Goal: Task Accomplishment & Management: Use online tool/utility

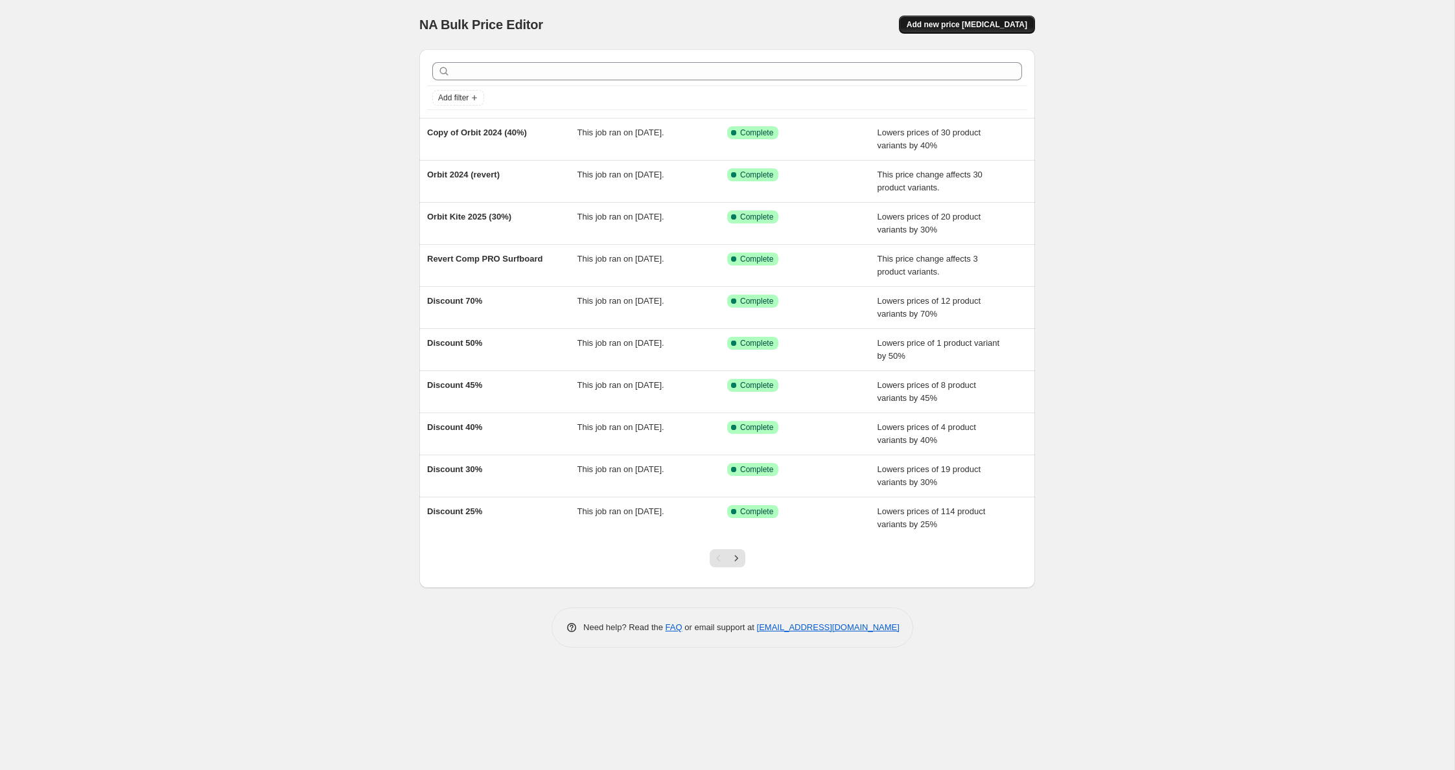
click at [975, 27] on span "Add new price change job" at bounding box center [967, 24] width 121 height 10
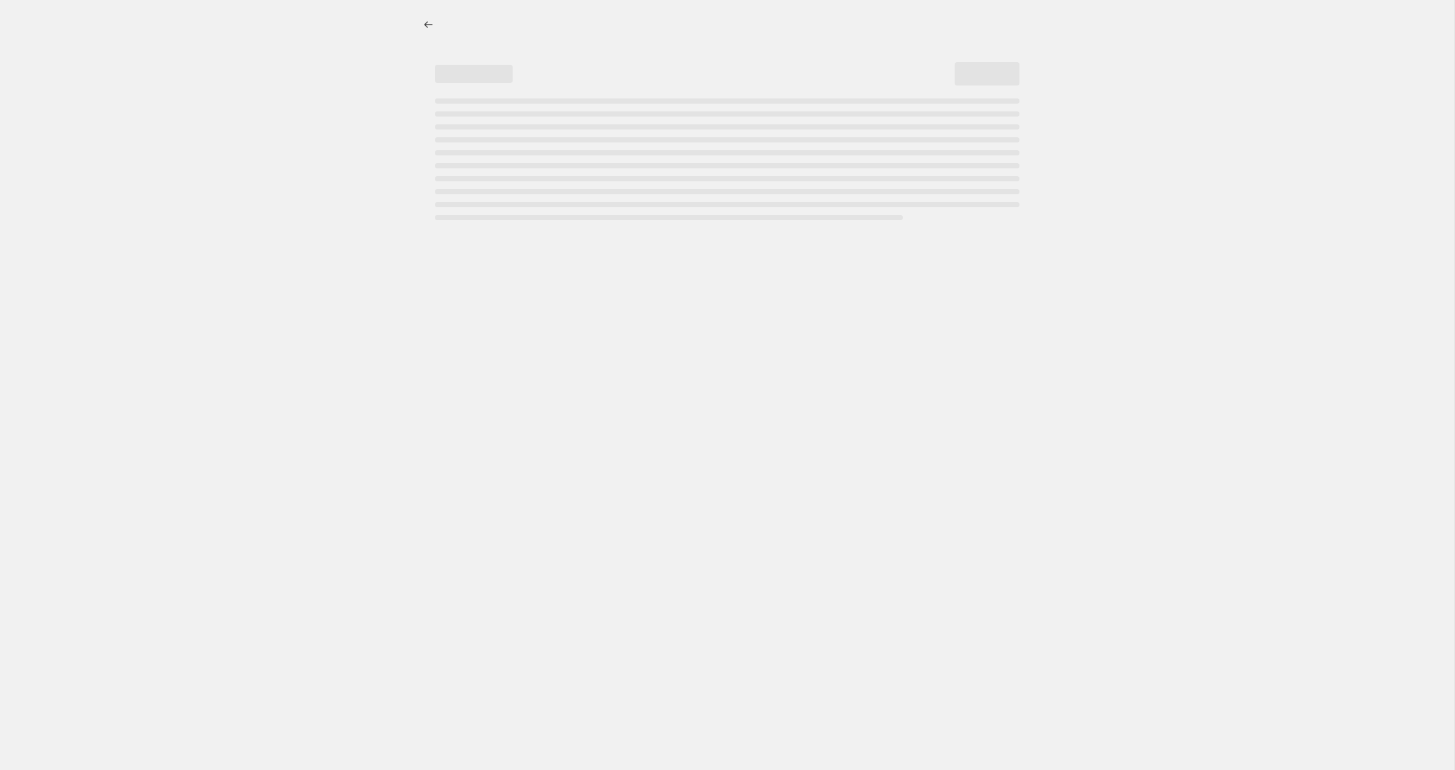
select select "percentage"
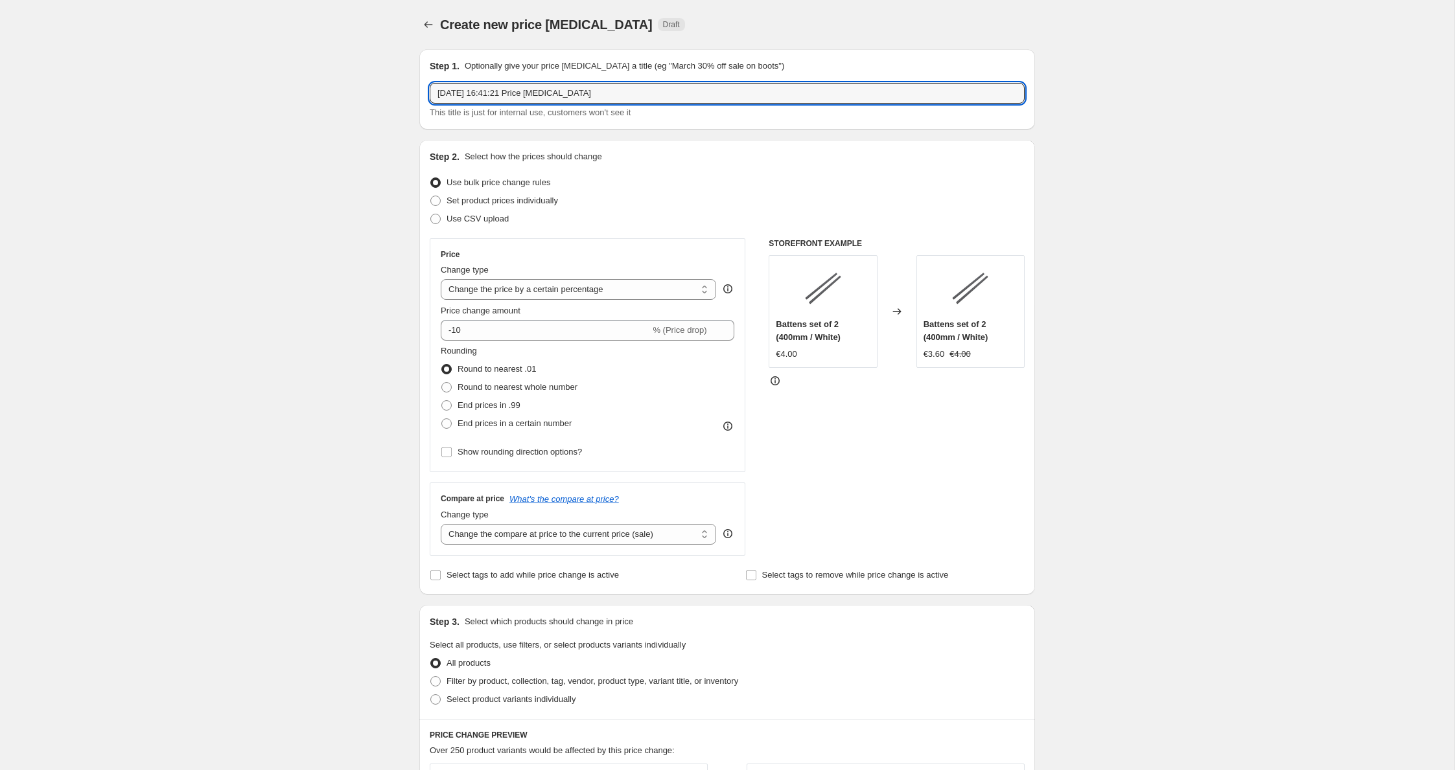
drag, startPoint x: 542, startPoint y: 86, endPoint x: 343, endPoint y: 71, distance: 199.4
click at [343, 71] on div "Create new price change job. This page is ready Create new price change job Dra…" at bounding box center [727, 684] width 1454 height 1368
paste input "85000.230008"
type input "85000.230008"
click at [324, 87] on div "Create new price change job. This page is ready Create new price change job Dra…" at bounding box center [727, 684] width 1454 height 1368
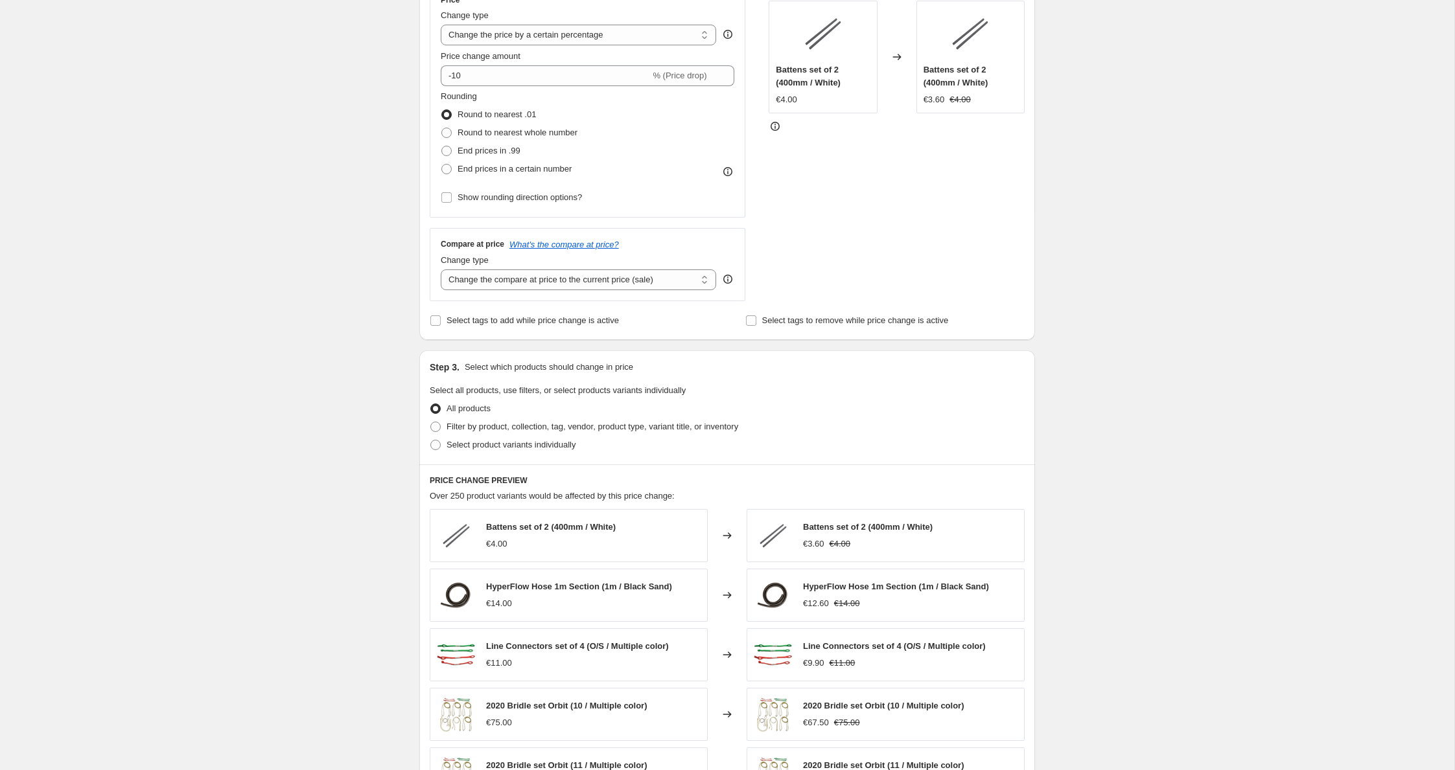
scroll to position [256, 0]
click at [537, 450] on span "Select product variants individually" at bounding box center [510, 443] width 129 height 13
click at [431, 439] on input "Select product variants individually" at bounding box center [430, 439] width 1 height 1
radio input "true"
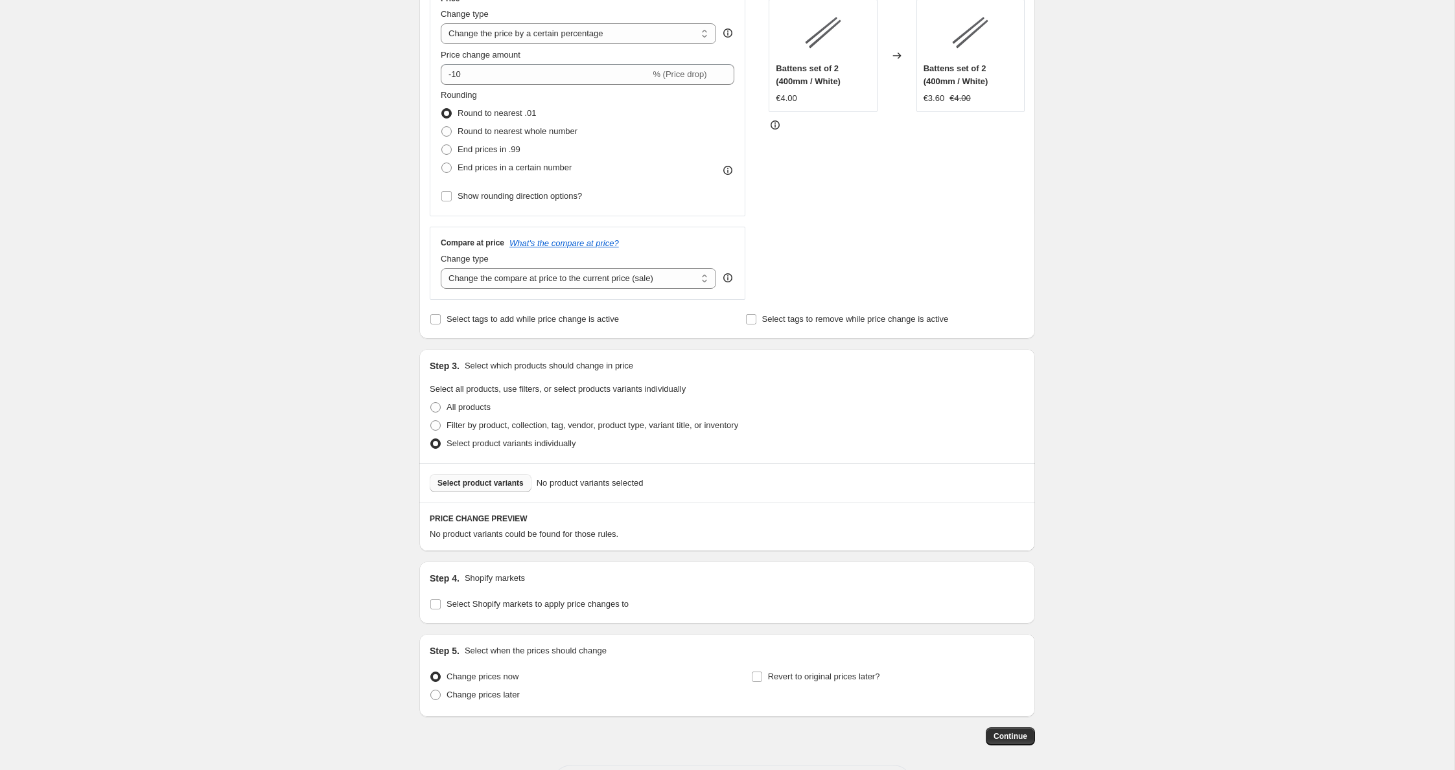
click at [497, 486] on span "Select product variants" at bounding box center [480, 483] width 86 height 10
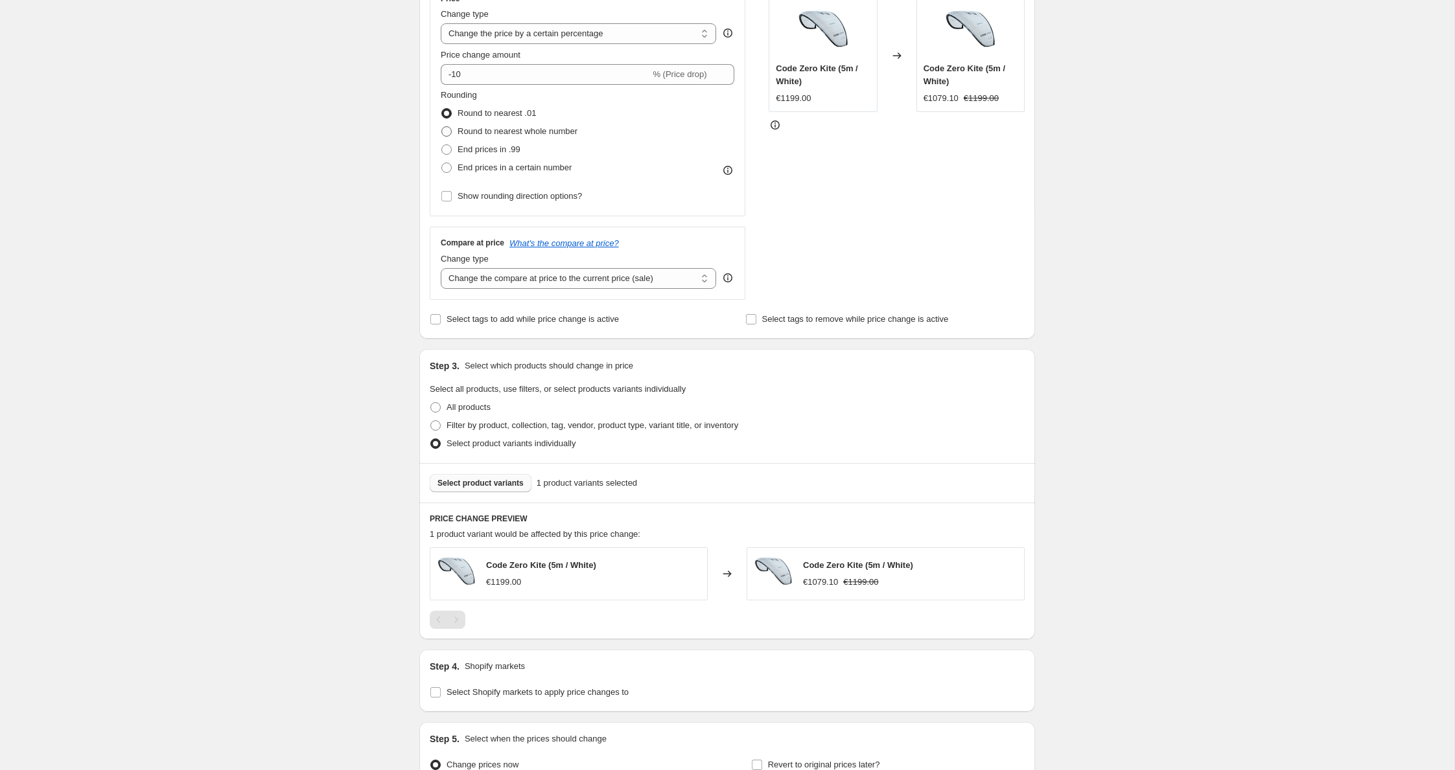
click at [518, 131] on span "Round to nearest whole number" at bounding box center [517, 131] width 120 height 10
click at [442, 127] on input "Round to nearest whole number" at bounding box center [441, 126] width 1 height 1
radio input "true"
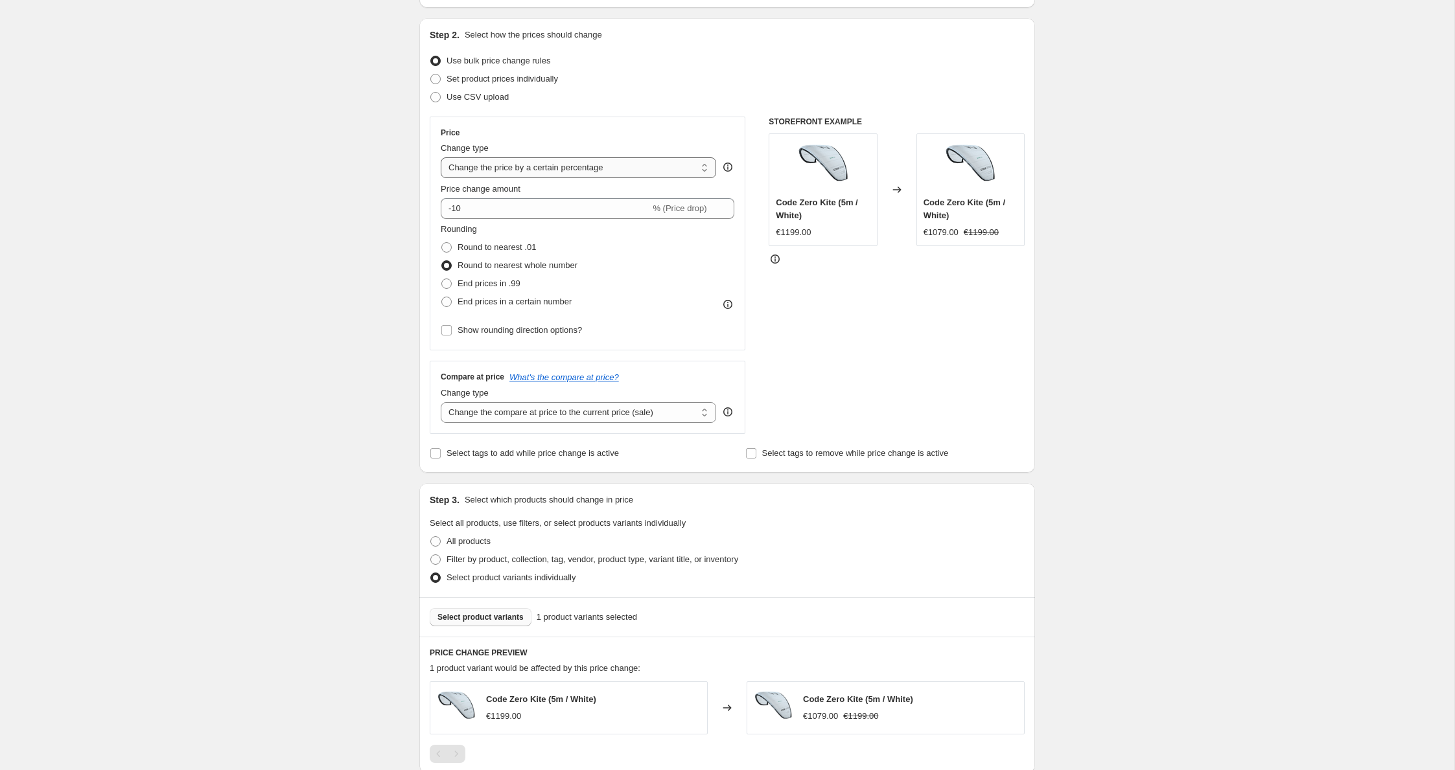
scroll to position [104, 0]
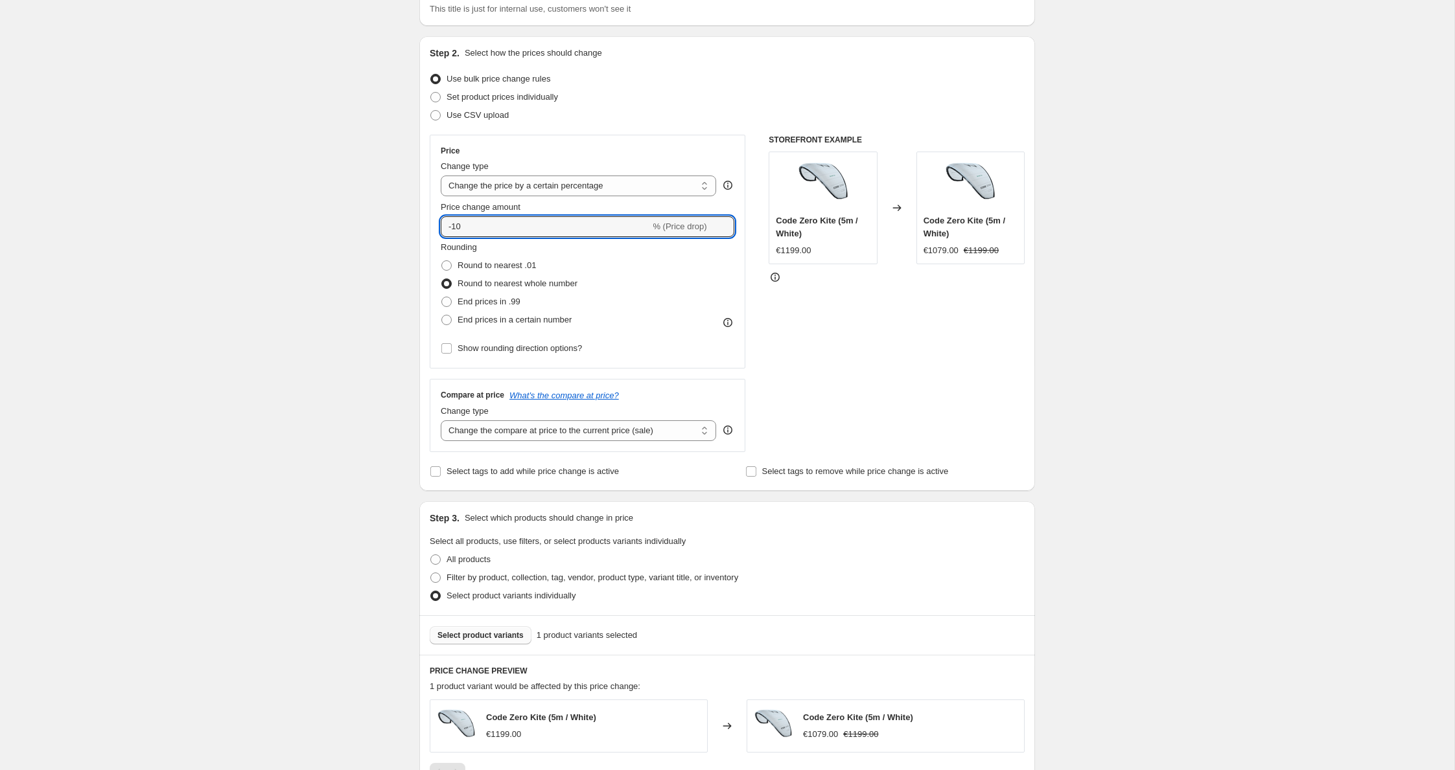
drag, startPoint x: 423, startPoint y: 214, endPoint x: 406, endPoint y: 211, distance: 17.2
click at [406, 211] on div "Create new price change job. This page is ready Create new price change job Dra…" at bounding box center [727, 480] width 647 height 1169
type input "-50"
click at [340, 243] on div "Create new price change job. This page is ready Create new price change job Dra…" at bounding box center [727, 480] width 1454 height 1169
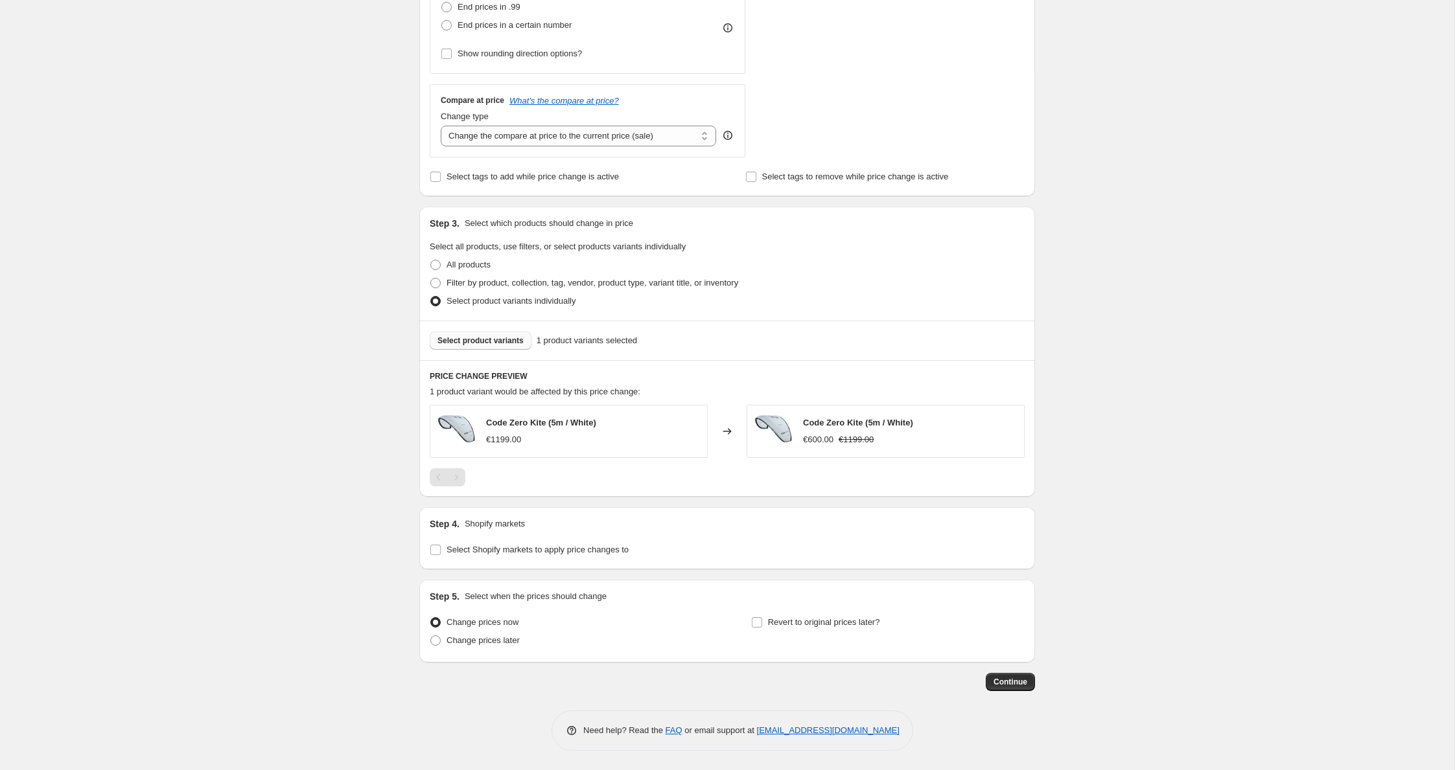
scroll to position [399, 0]
click at [545, 547] on span "Select Shopify markets to apply price changes to" at bounding box center [537, 550] width 182 height 10
click at [441, 547] on input "Select Shopify markets to apply price changes to" at bounding box center [435, 550] width 10 height 10
checkbox input "true"
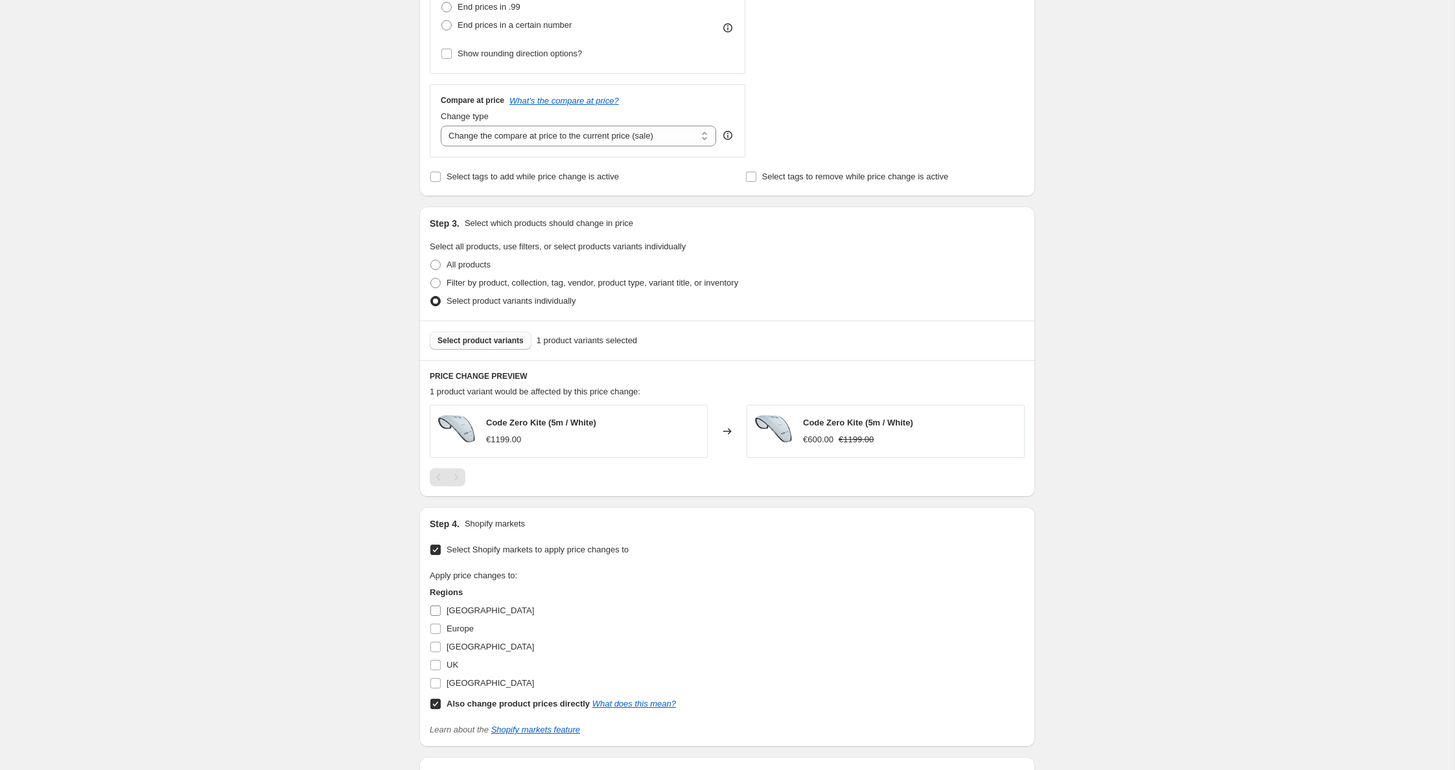
click at [458, 607] on span "Canada" at bounding box center [489, 611] width 87 height 10
click at [441, 607] on input "Canada" at bounding box center [435, 611] width 10 height 10
checkbox input "true"
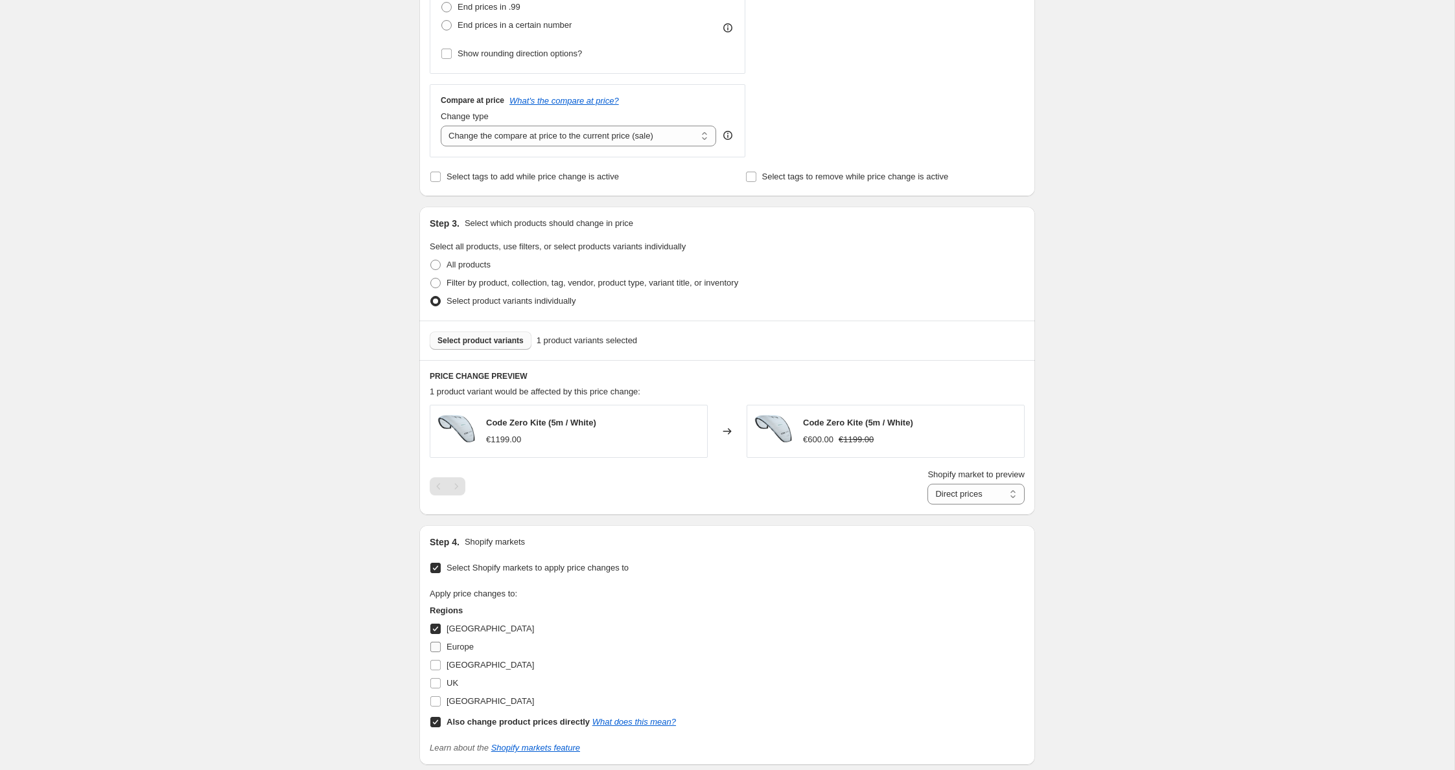
click at [439, 642] on span at bounding box center [436, 648] width 12 height 12
click at [439, 642] on input "Europe" at bounding box center [435, 647] width 10 height 10
checkbox input "true"
drag, startPoint x: 439, startPoint y: 671, endPoint x: 438, endPoint y: 686, distance: 14.3
click at [439, 671] on span at bounding box center [436, 666] width 12 height 12
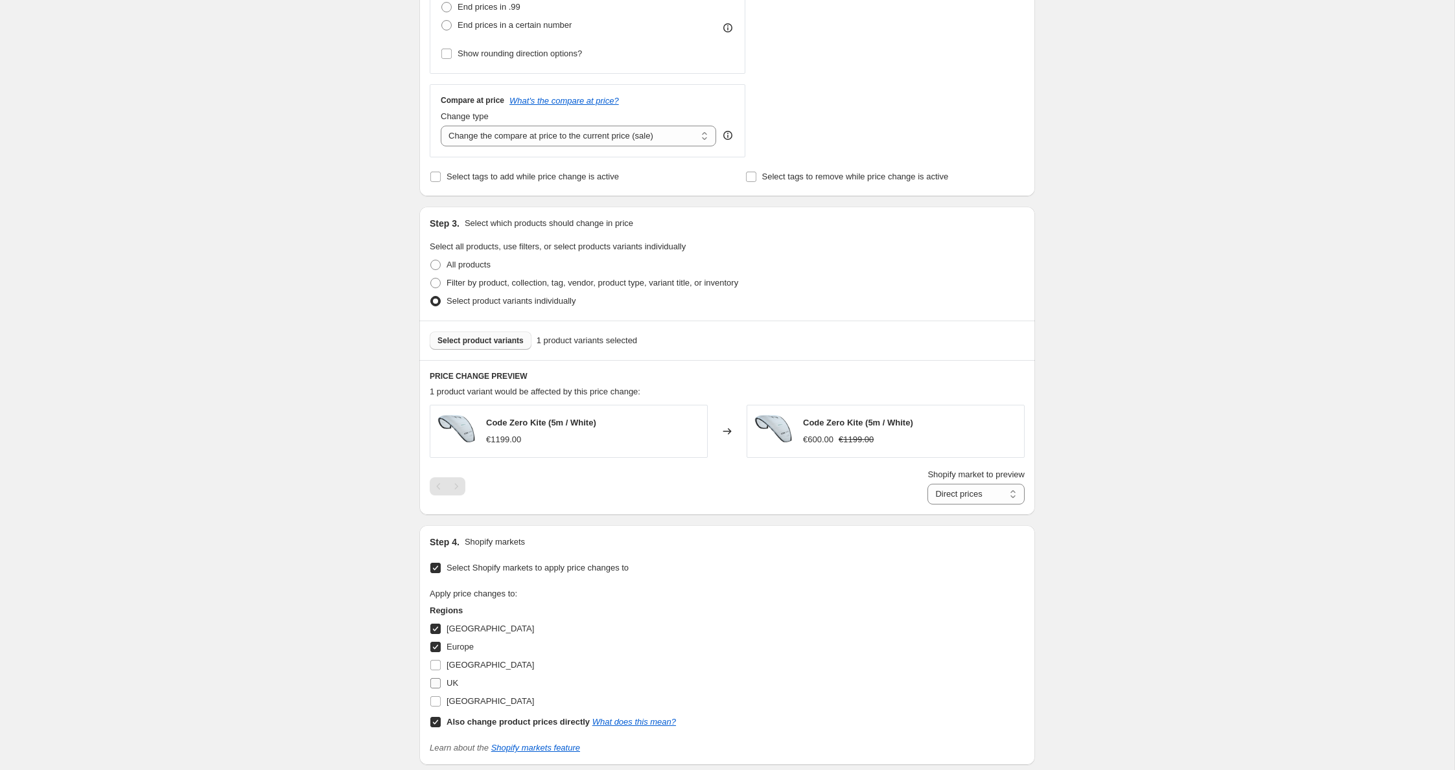
click at [439, 671] on input "Netherlands" at bounding box center [435, 665] width 10 height 10
checkbox input "true"
drag, startPoint x: 438, startPoint y: 686, endPoint x: 437, endPoint y: 698, distance: 11.7
click at [439, 688] on input "UK" at bounding box center [435, 683] width 10 height 10
checkbox input "true"
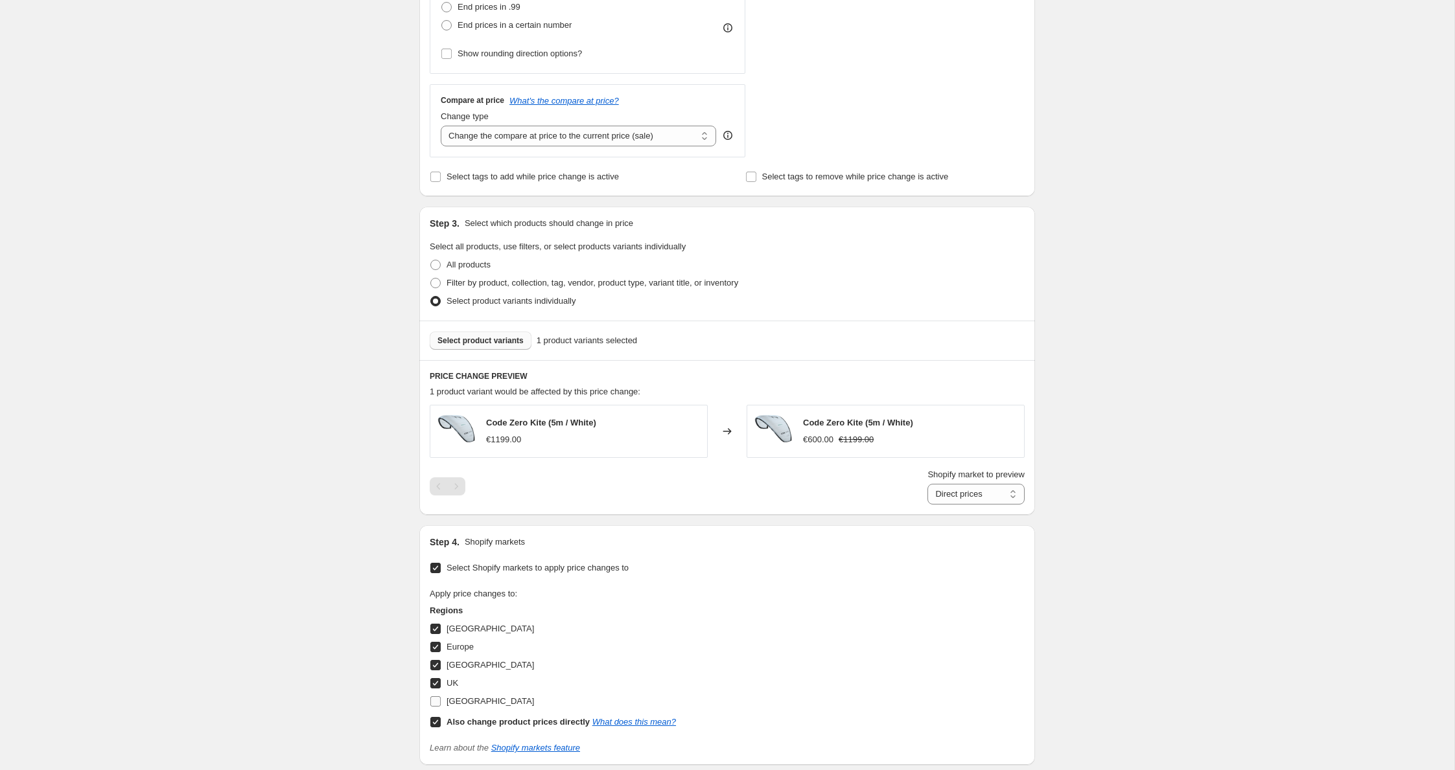
drag, startPoint x: 435, startPoint y: 702, endPoint x: 443, endPoint y: 699, distance: 8.4
click at [436, 702] on input "USA" at bounding box center [435, 702] width 10 height 10
checkbox input "true"
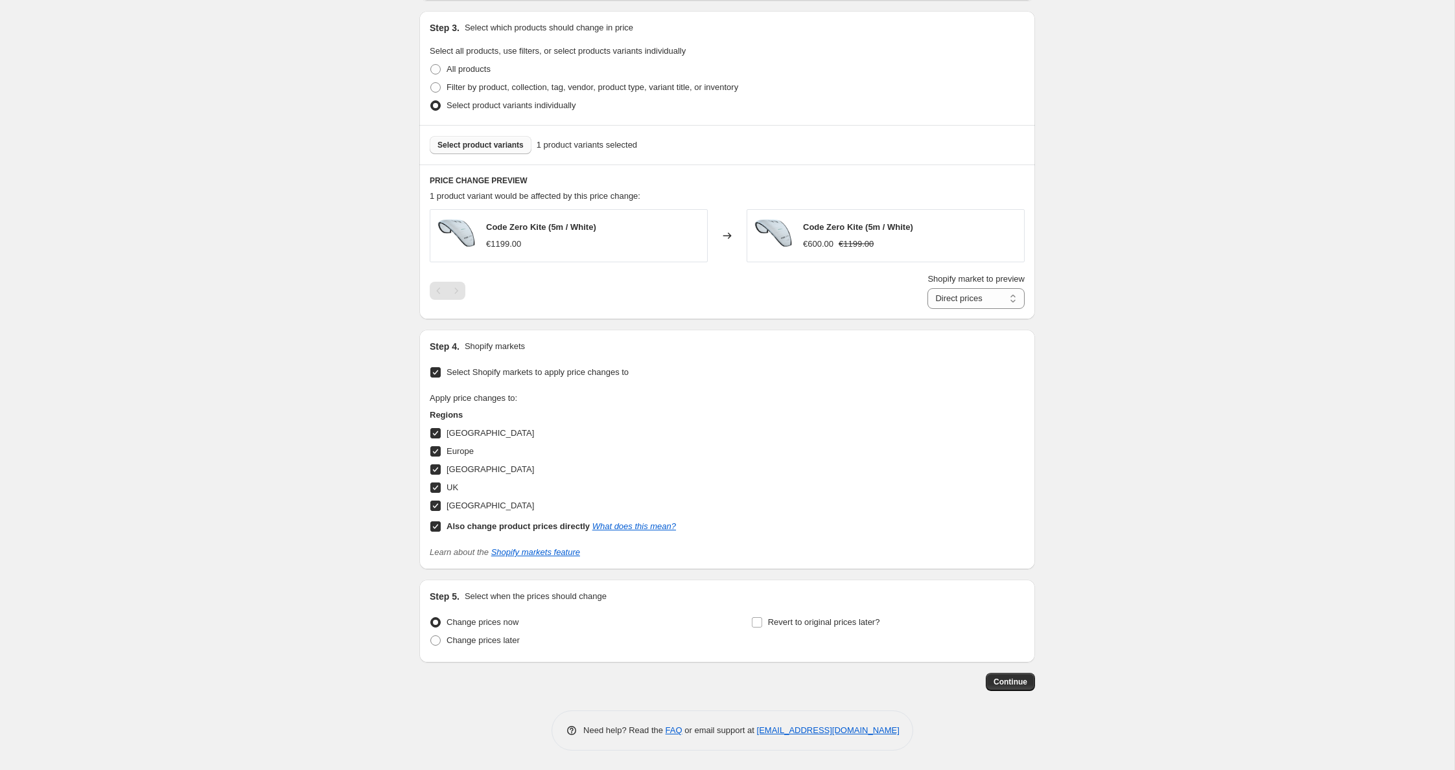
scroll to position [594, 0]
click at [1015, 686] on span "Continue" at bounding box center [1010, 682] width 34 height 10
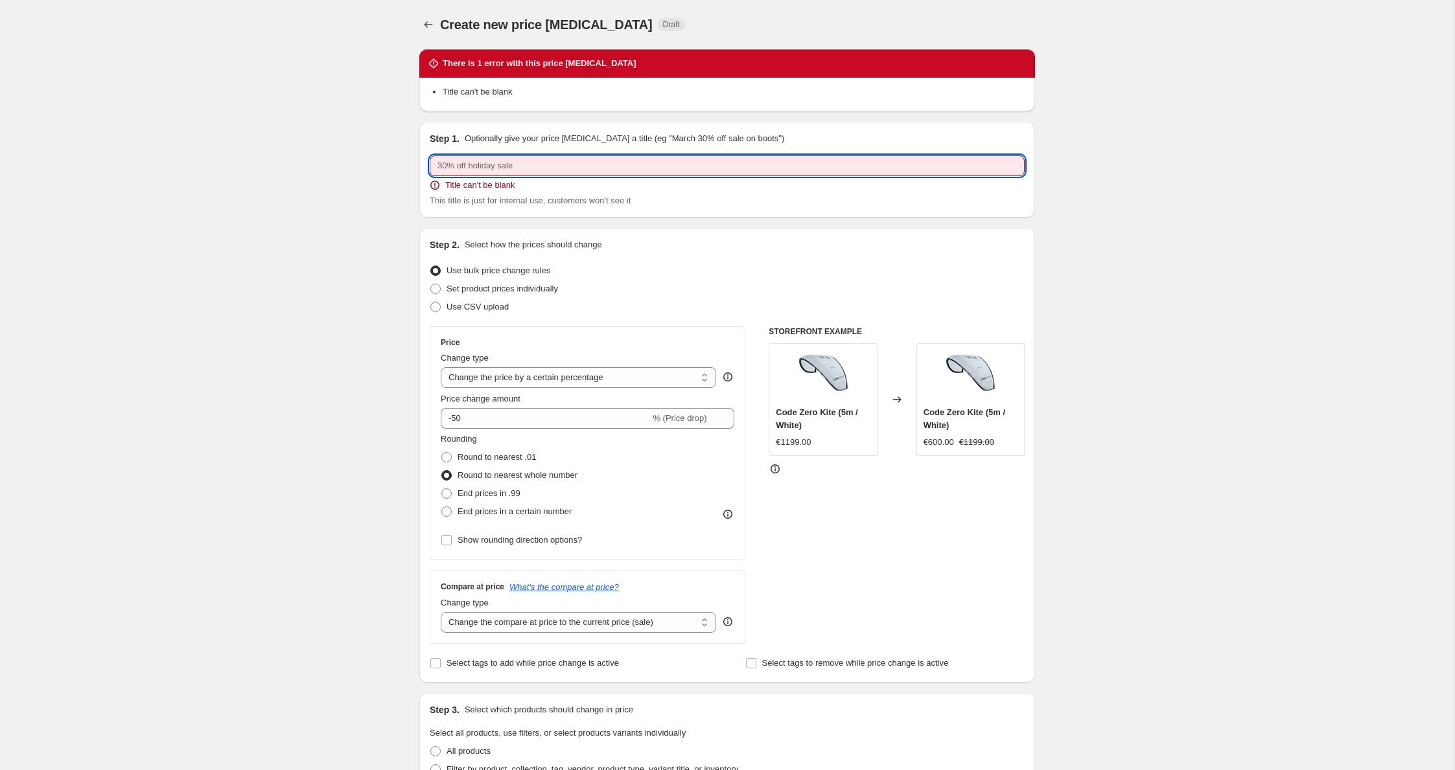
click at [524, 160] on input "text" at bounding box center [727, 166] width 595 height 21
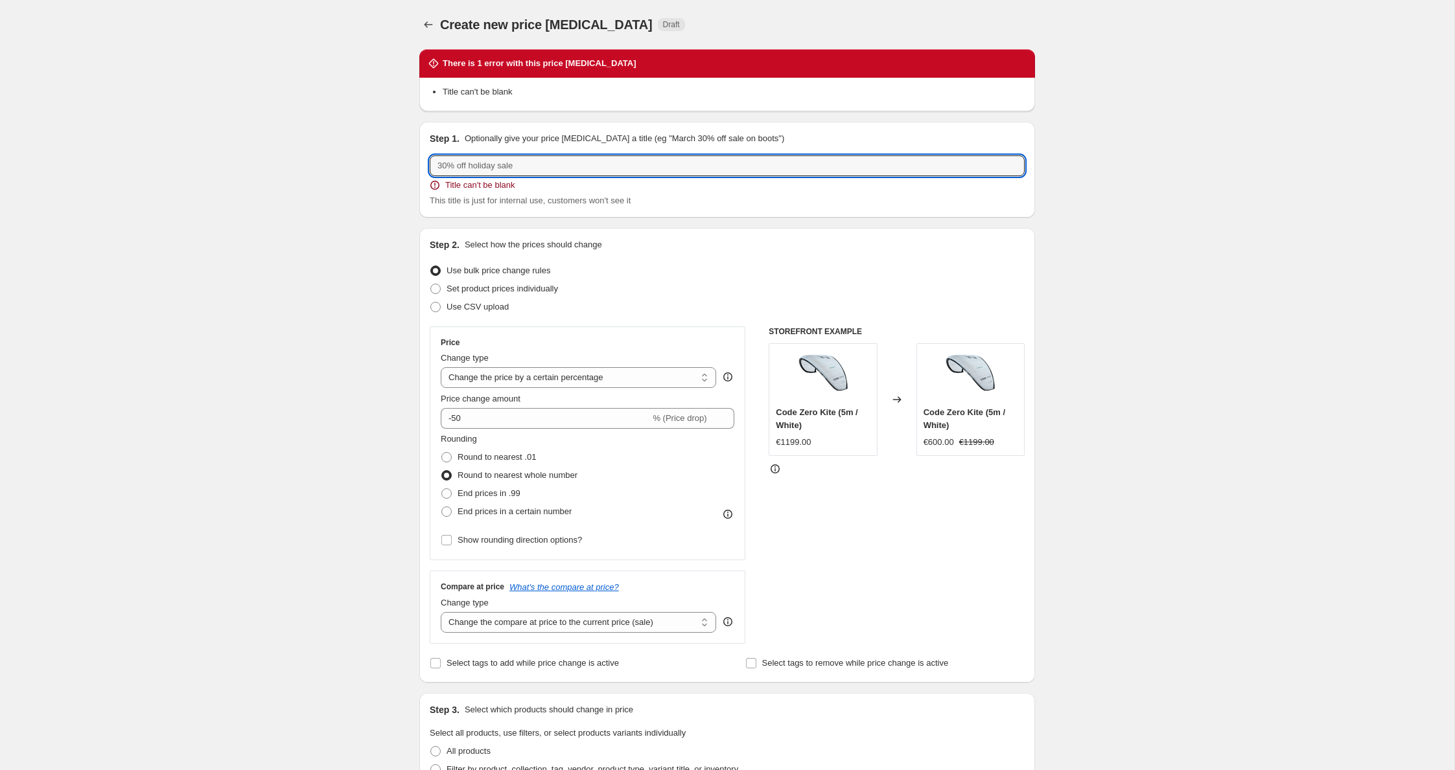
click at [442, 150] on div "Step 1. Optionally give your price change job a title (eg "March 30% off sale o…" at bounding box center [727, 169] width 595 height 75
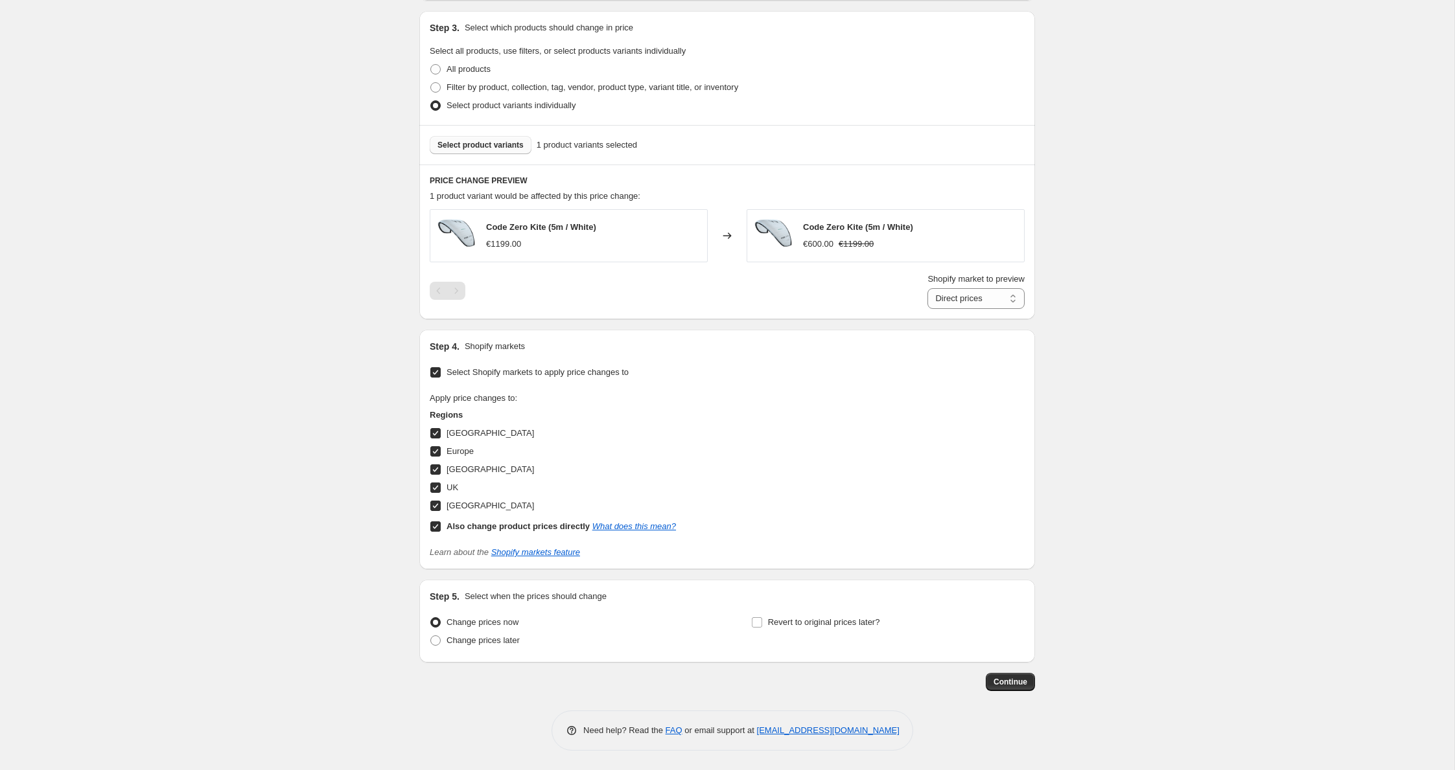
scroll to position [682, 0]
type input "Code Zero 2023 (50%)"
click at [999, 682] on span "Continue" at bounding box center [1010, 682] width 34 height 10
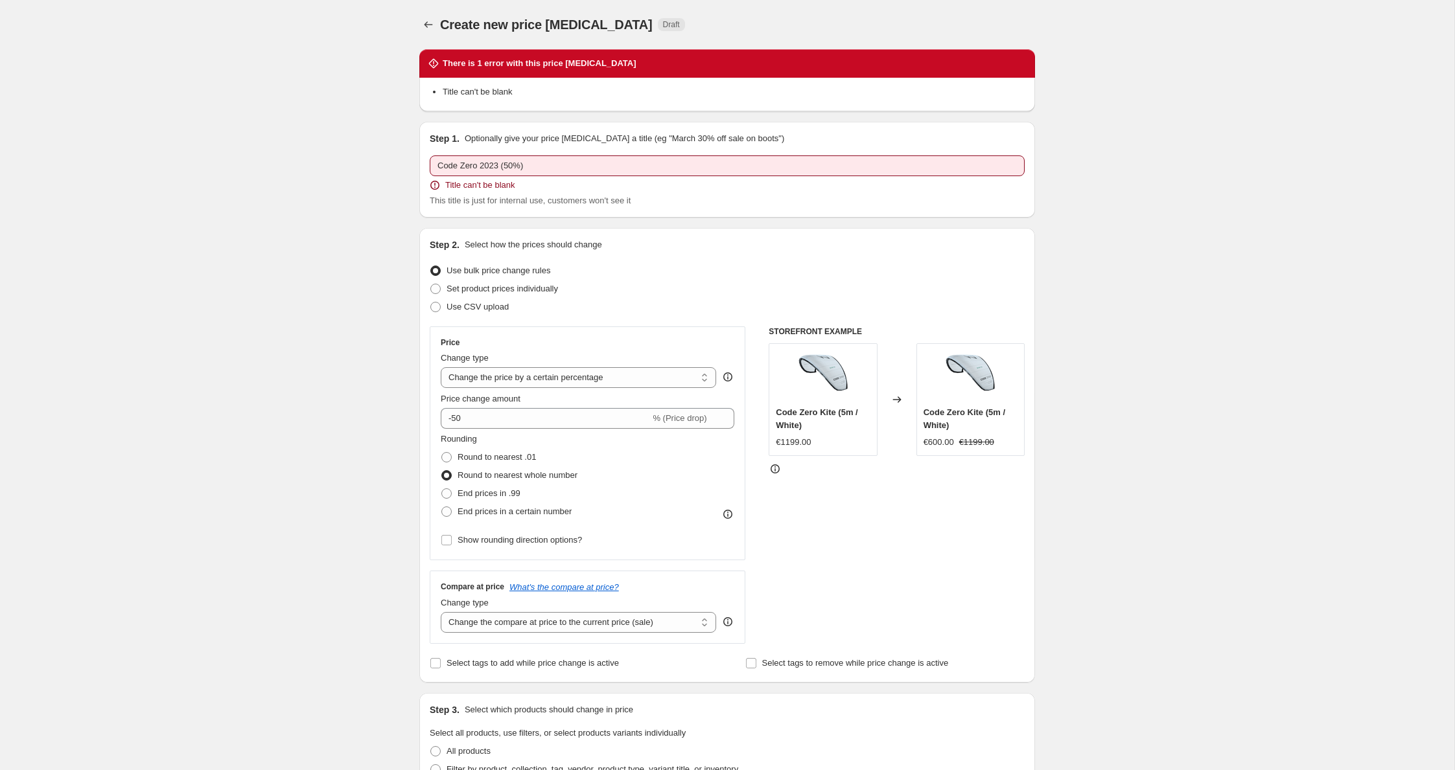
scroll to position [594, 0]
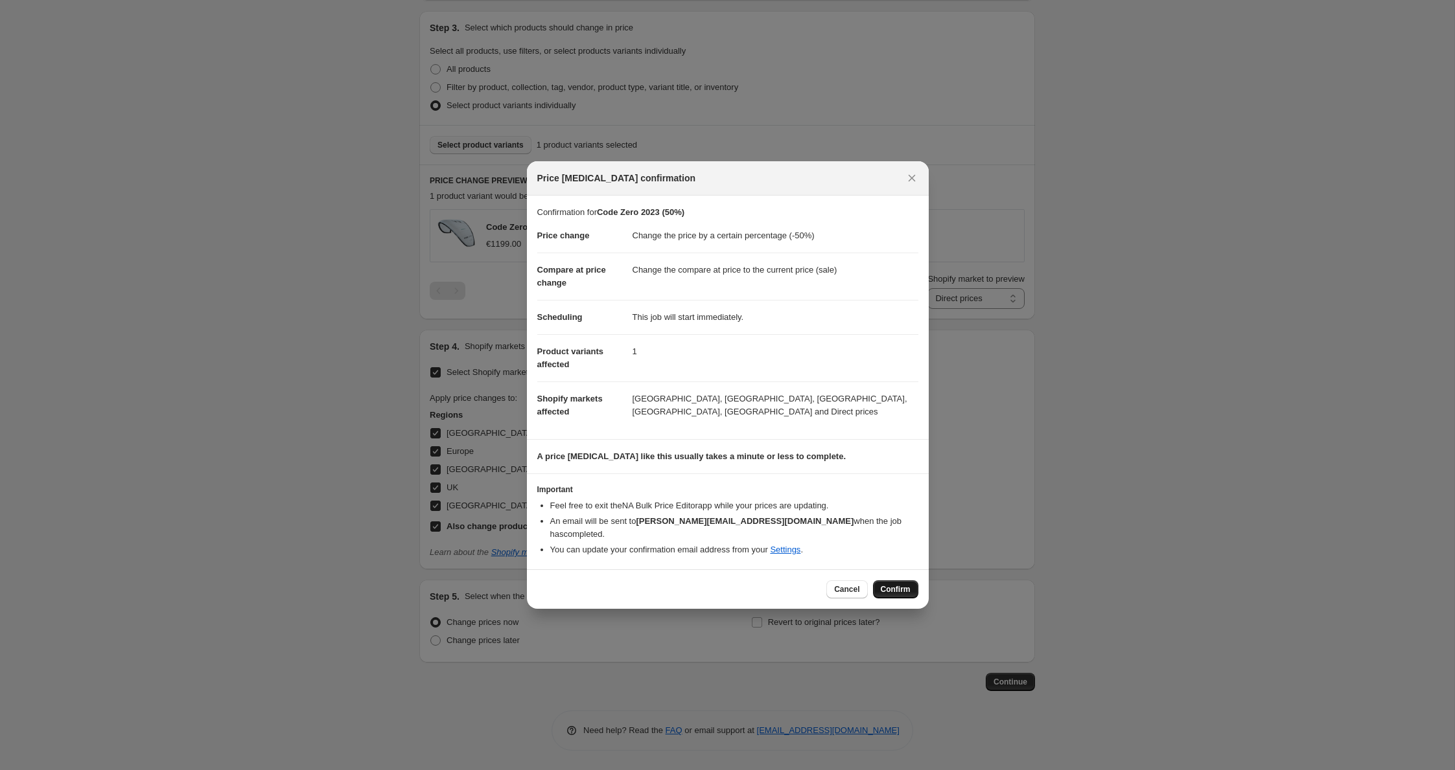
click at [894, 585] on span "Confirm" at bounding box center [896, 590] width 30 height 10
